Goal: Task Accomplishment & Management: Use online tool/utility

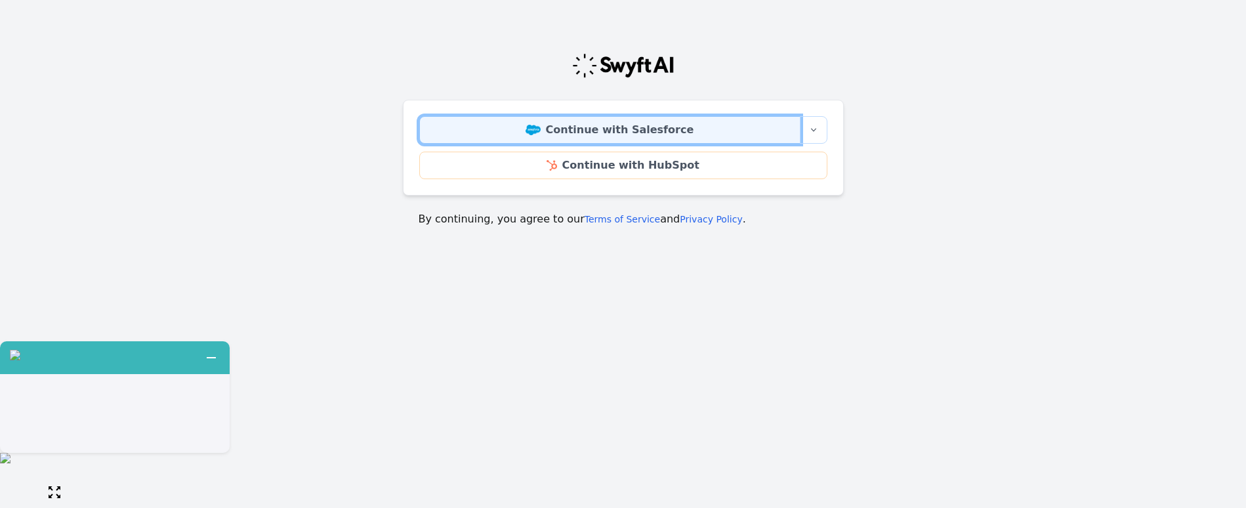
click at [596, 127] on link "Continue with Salesforce" at bounding box center [609, 130] width 381 height 28
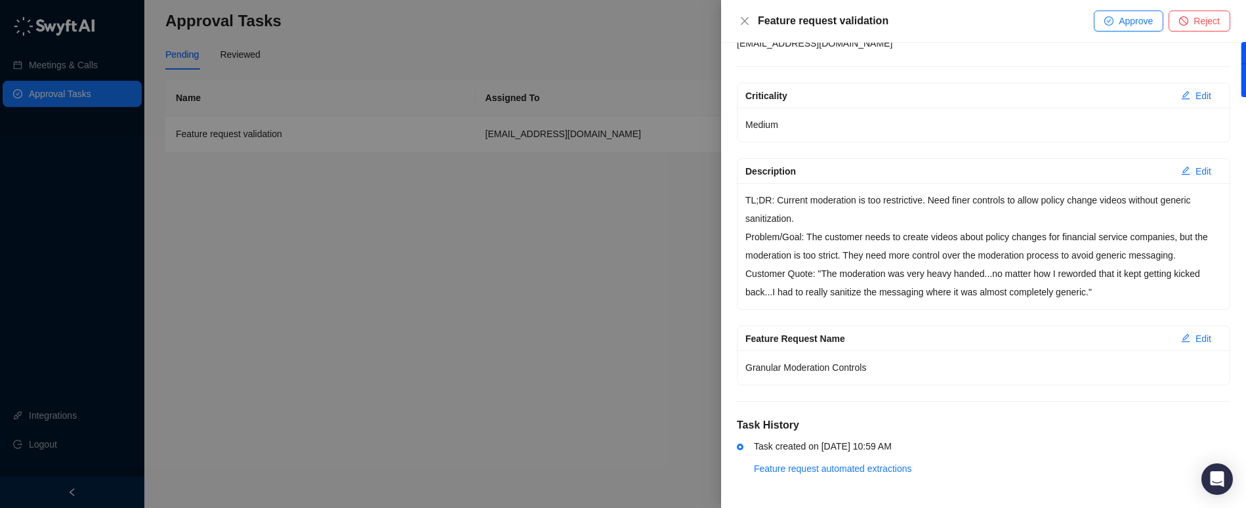
scroll to position [140, 0]
click at [748, 18] on icon "close" at bounding box center [745, 21] width 8 height 8
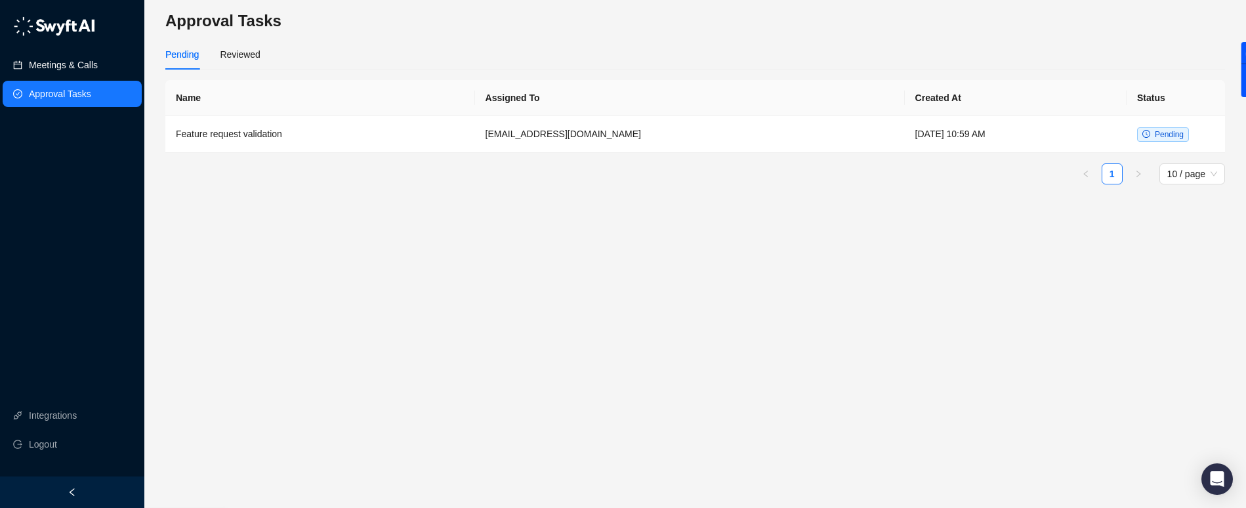
click at [89, 64] on link "Meetings & Calls" at bounding box center [63, 65] width 69 height 26
